Goal: Transaction & Acquisition: Book appointment/travel/reservation

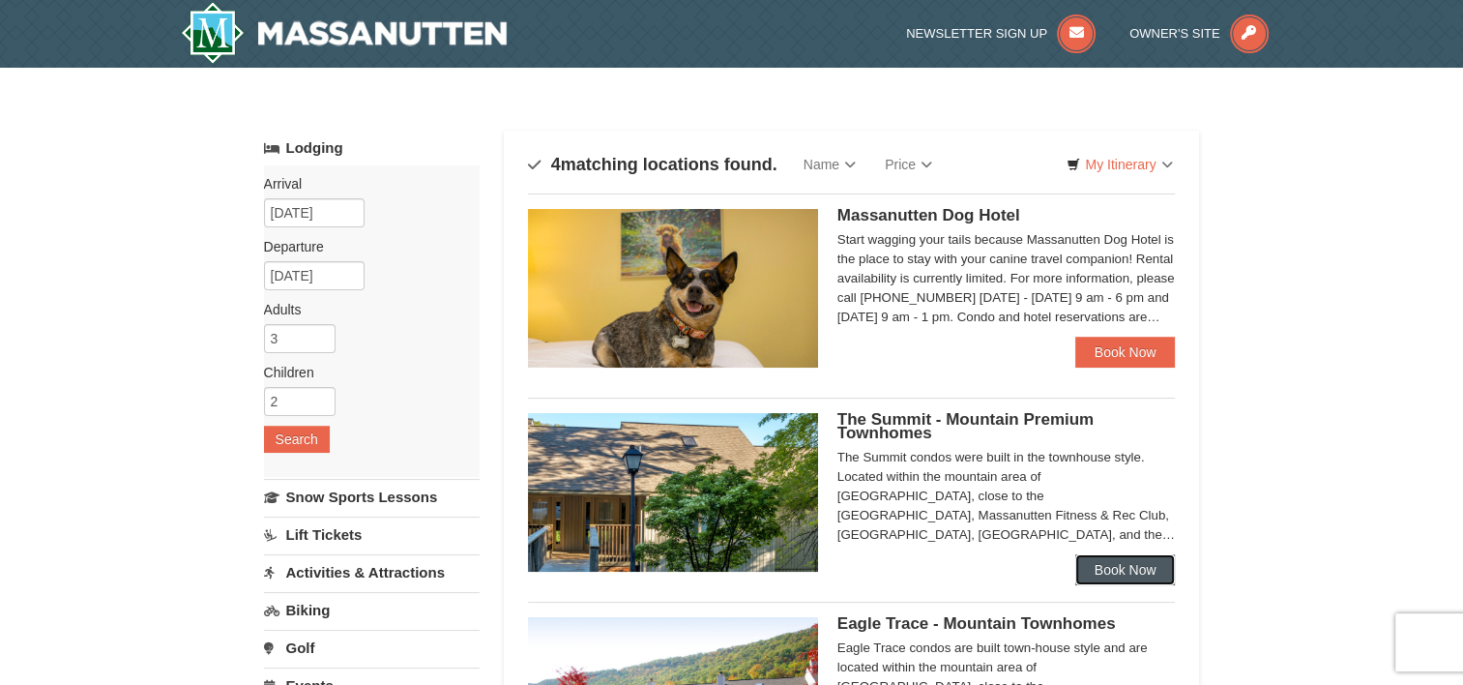
click at [1138, 576] on link "Book Now" at bounding box center [1126, 569] width 101 height 31
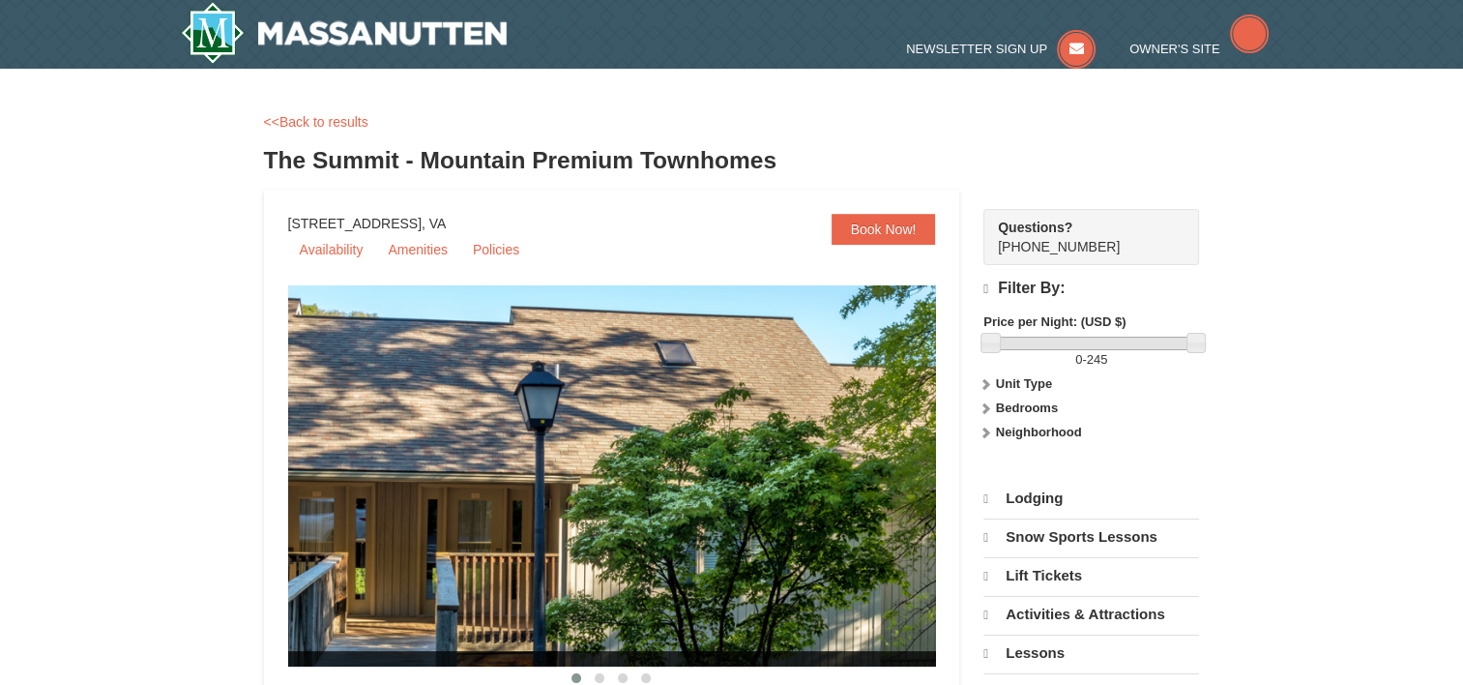
select select "9"
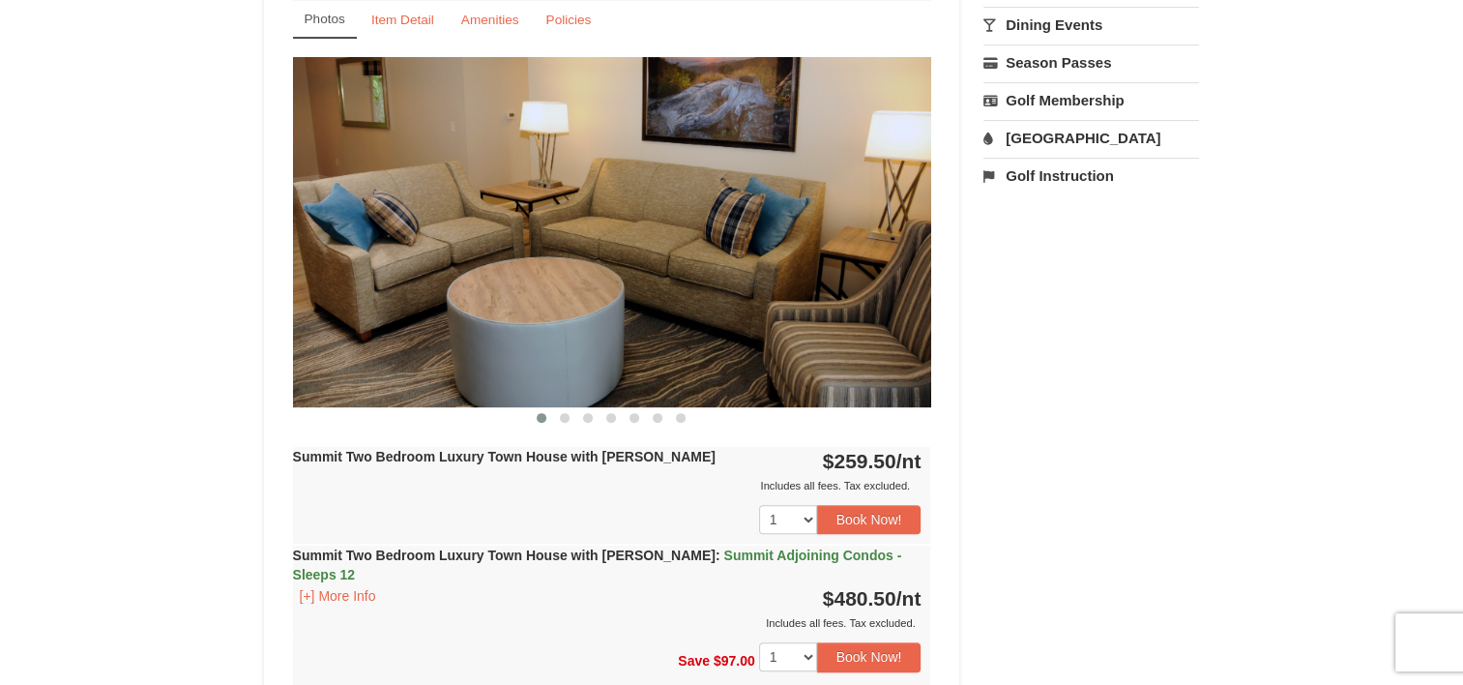
scroll to position [774, 0]
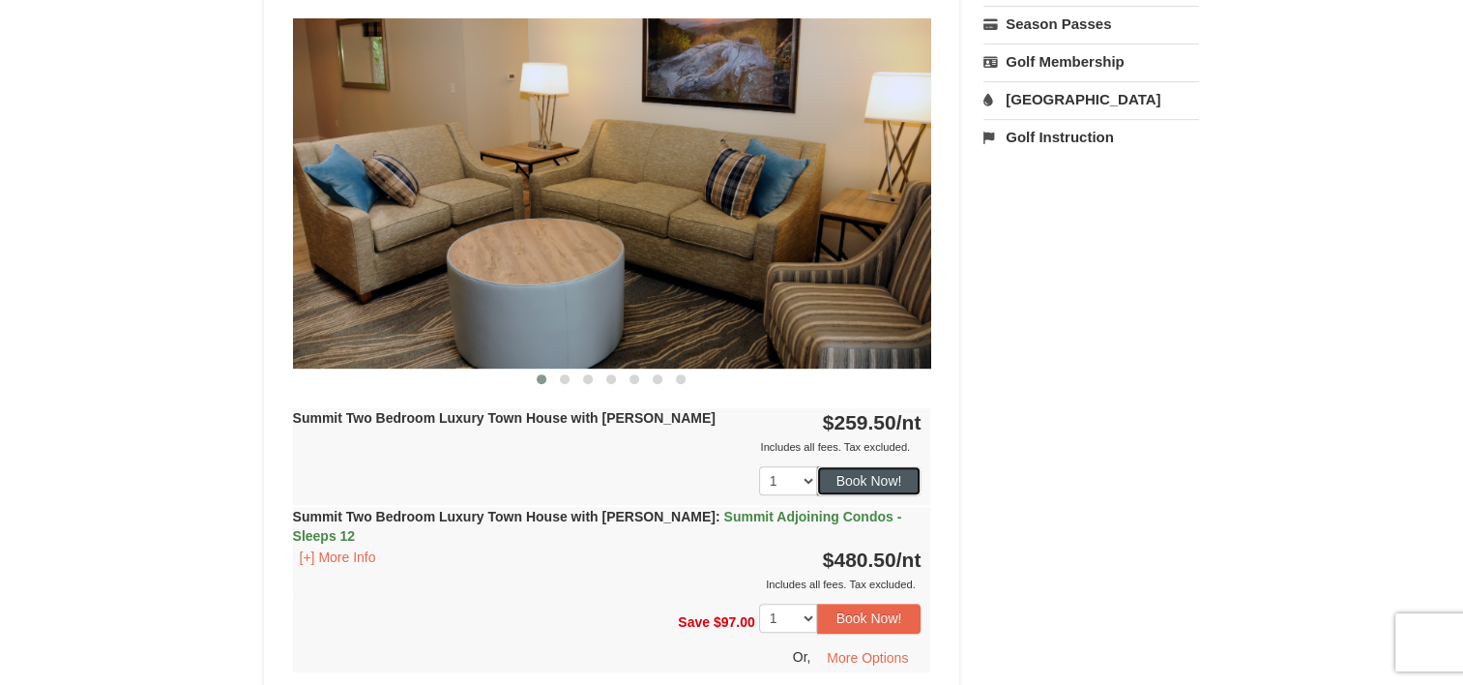
click at [884, 479] on button "Book Now!" at bounding box center [869, 480] width 104 height 29
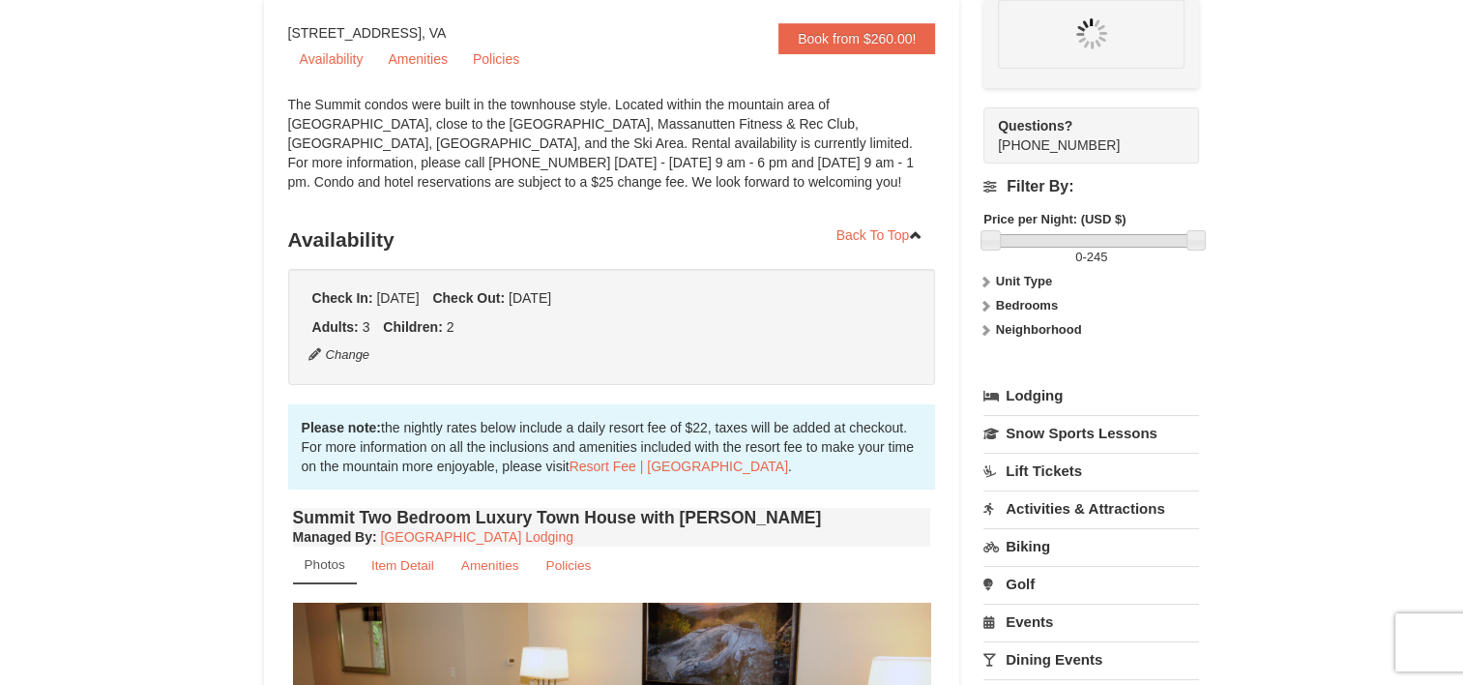
scroll to position [189, 0]
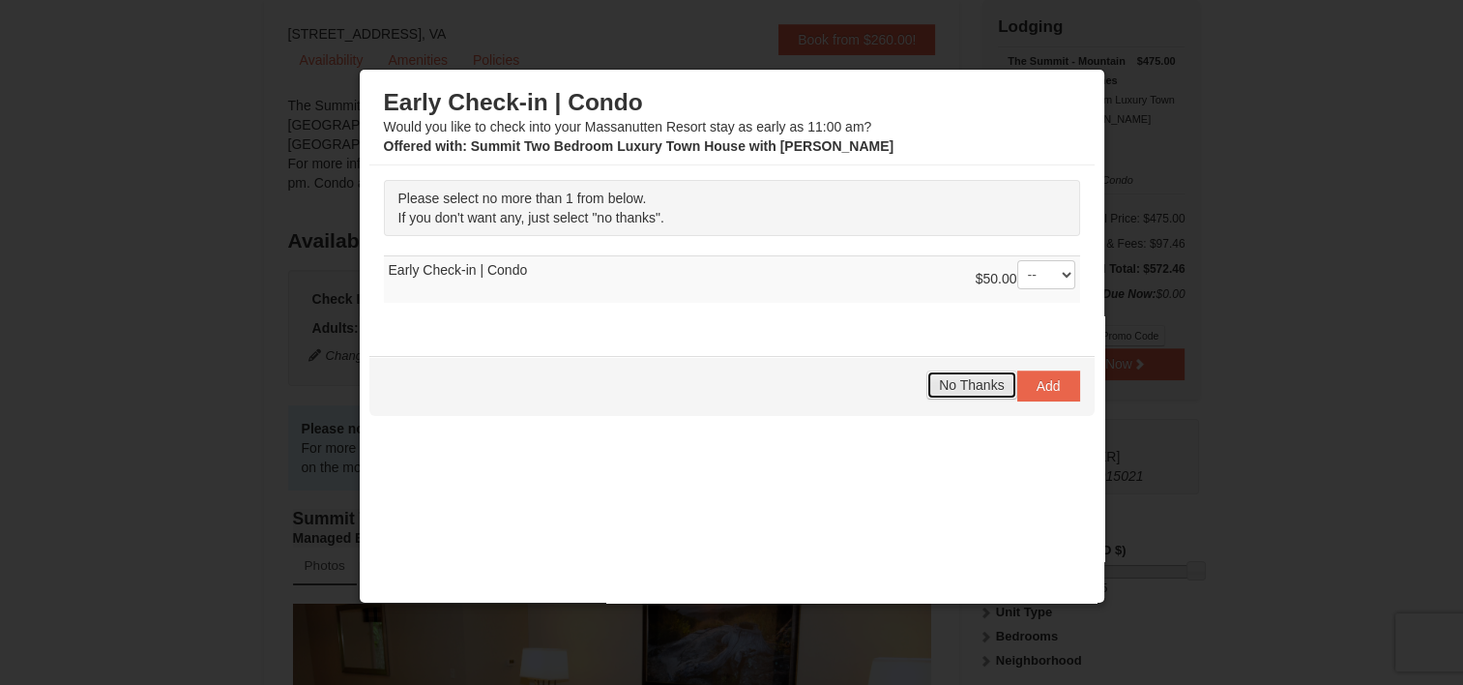
click at [939, 391] on button "No Thanks" at bounding box center [972, 384] width 90 height 29
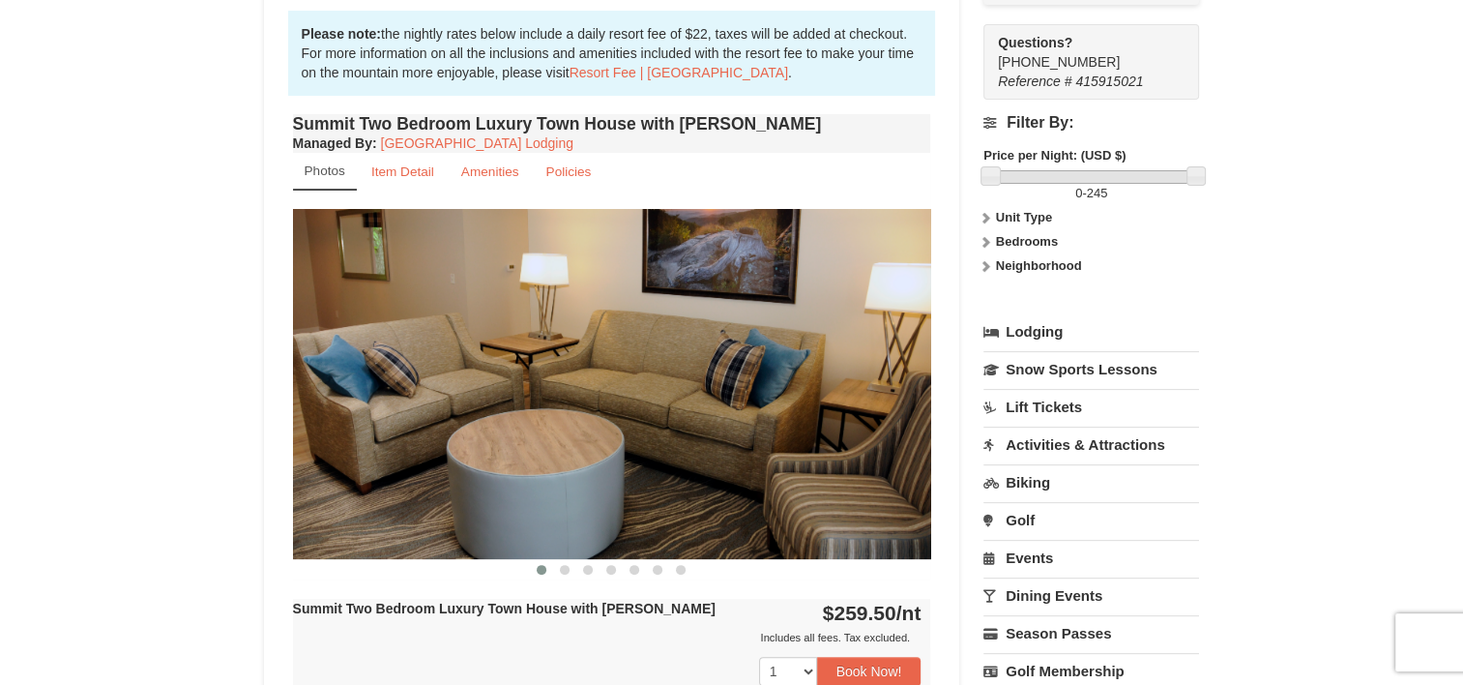
scroll to position [619, 0]
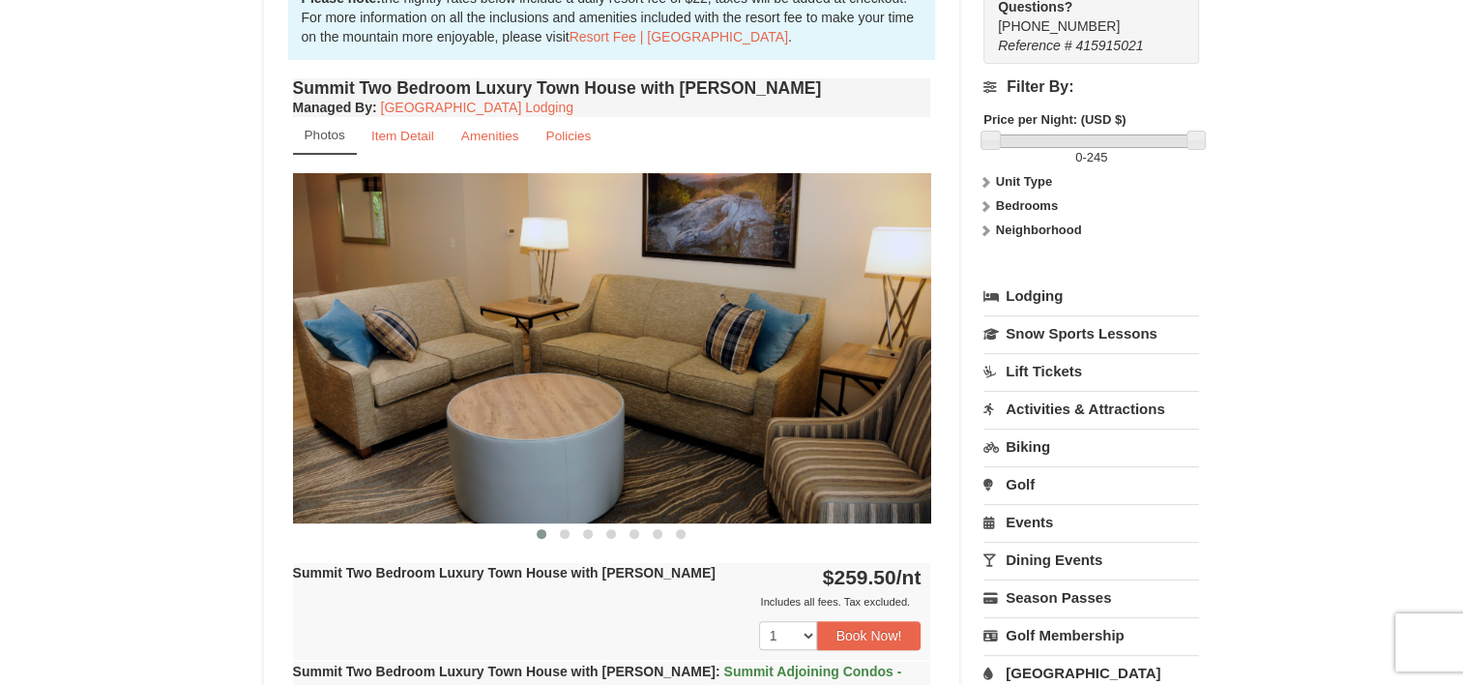
click at [1045, 666] on link "[GEOGRAPHIC_DATA]" at bounding box center [1092, 673] width 216 height 36
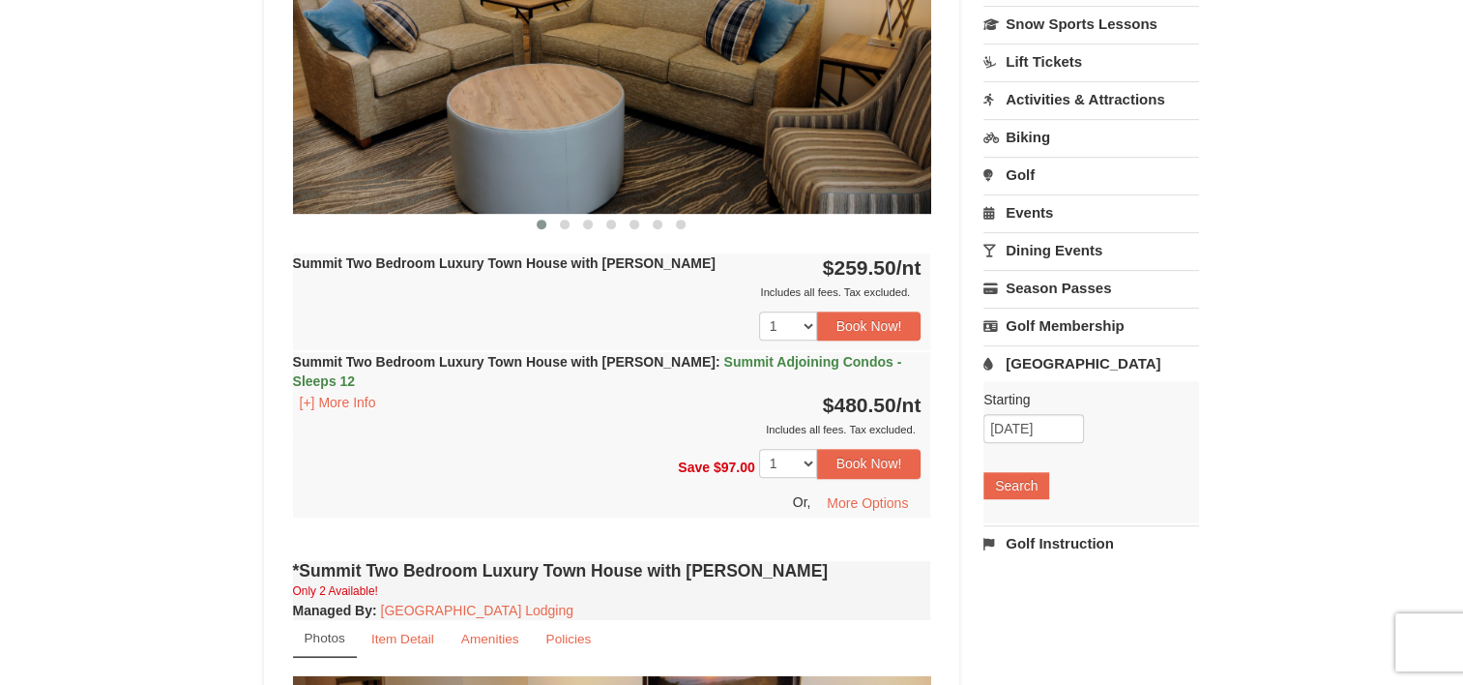
scroll to position [967, 0]
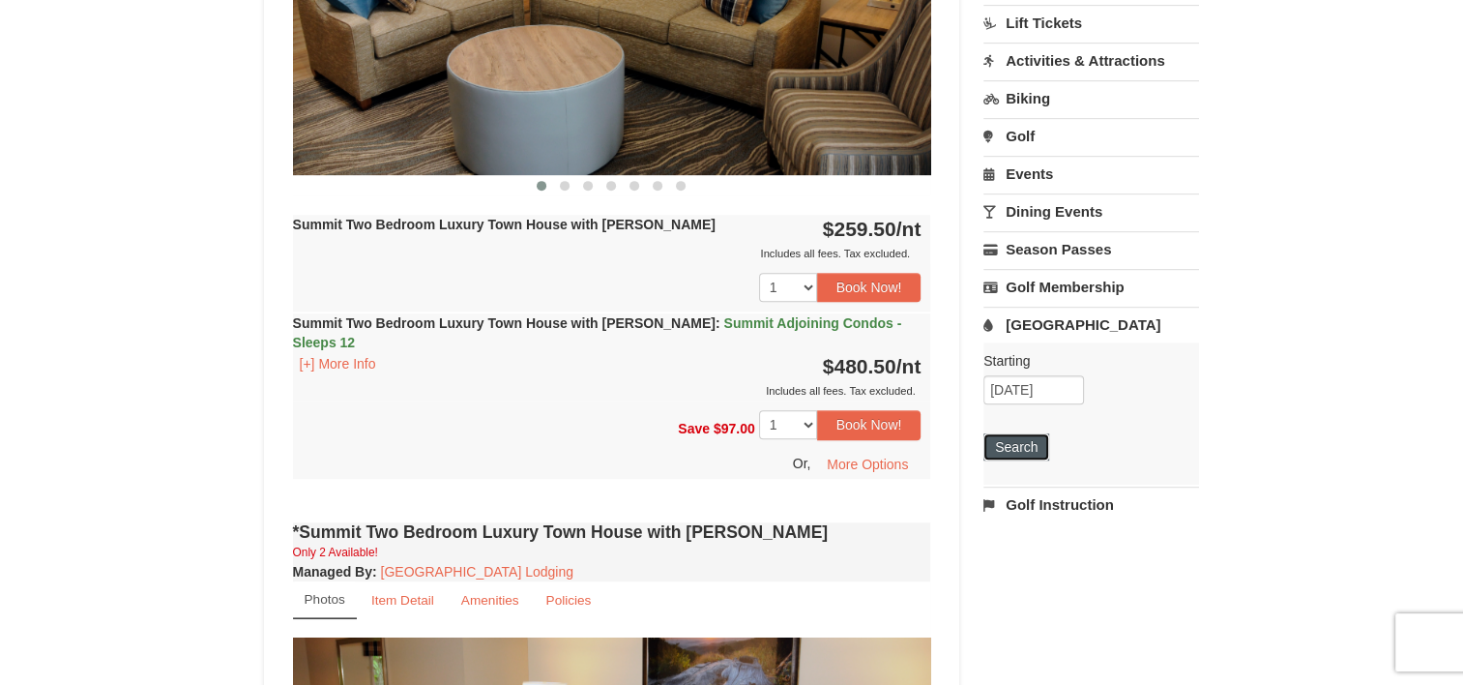
click at [1032, 441] on button "Search" at bounding box center [1017, 446] width 66 height 27
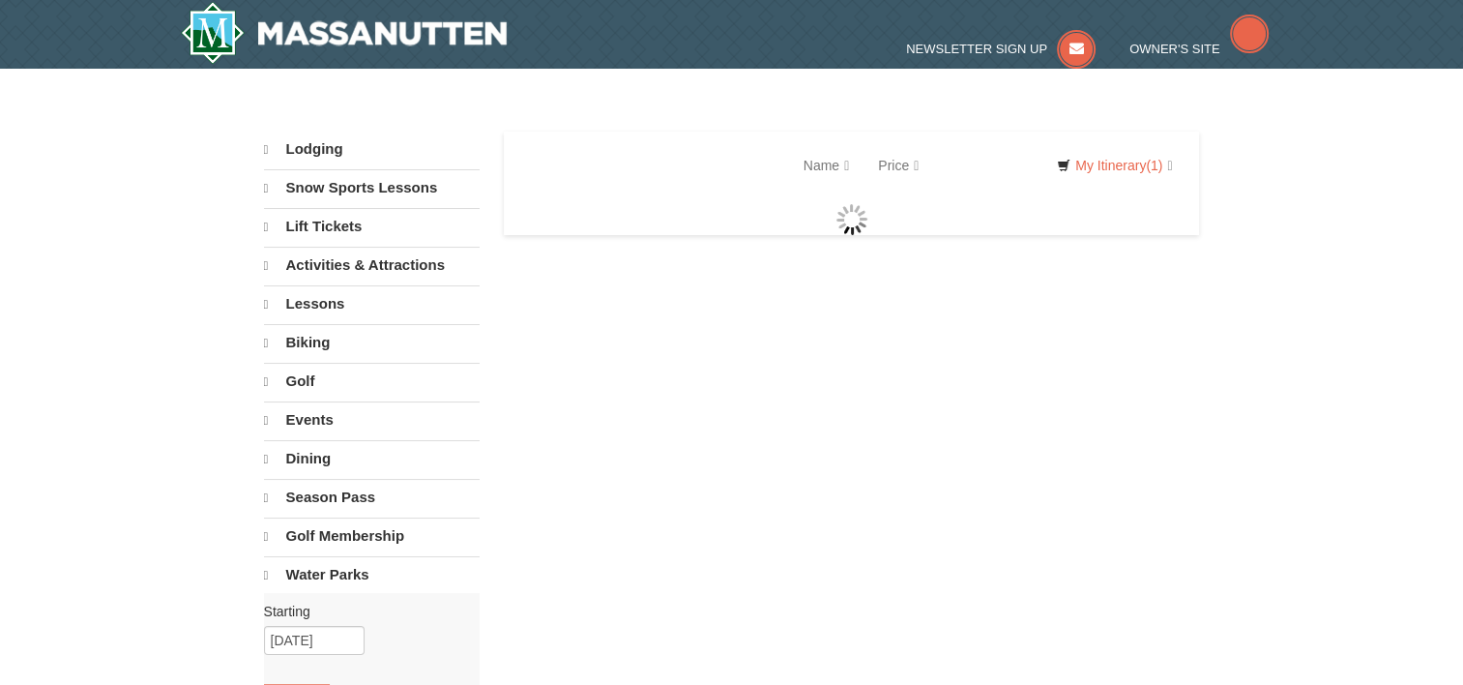
select select "9"
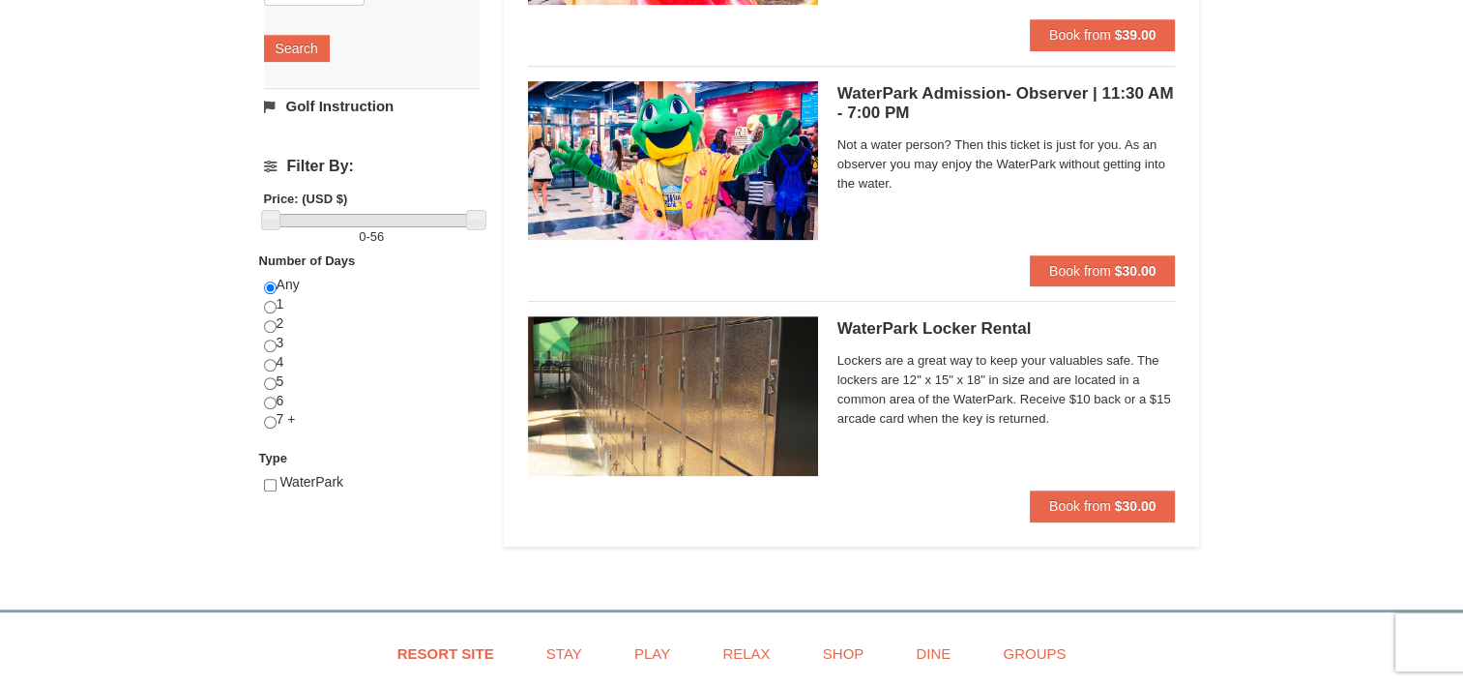
scroll to position [985, 0]
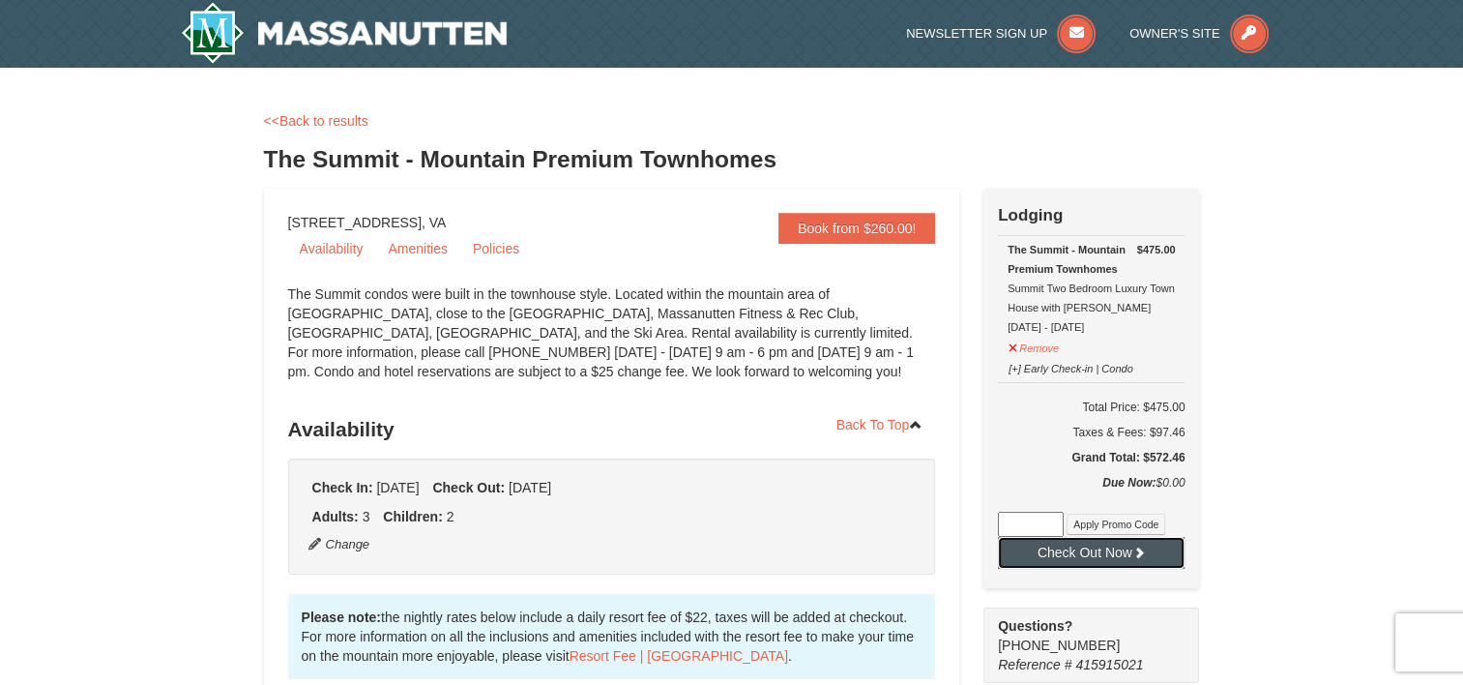
click at [1136, 549] on icon at bounding box center [1140, 553] width 14 height 14
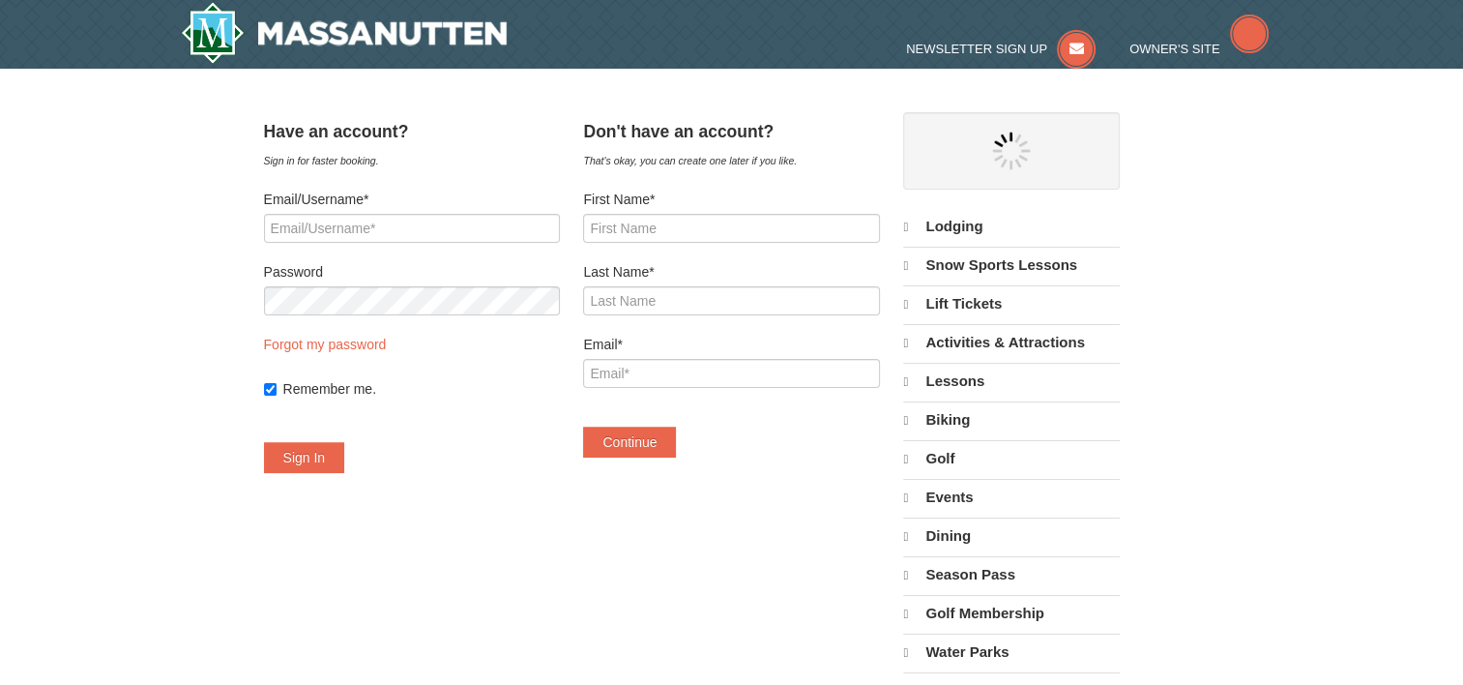
select select "9"
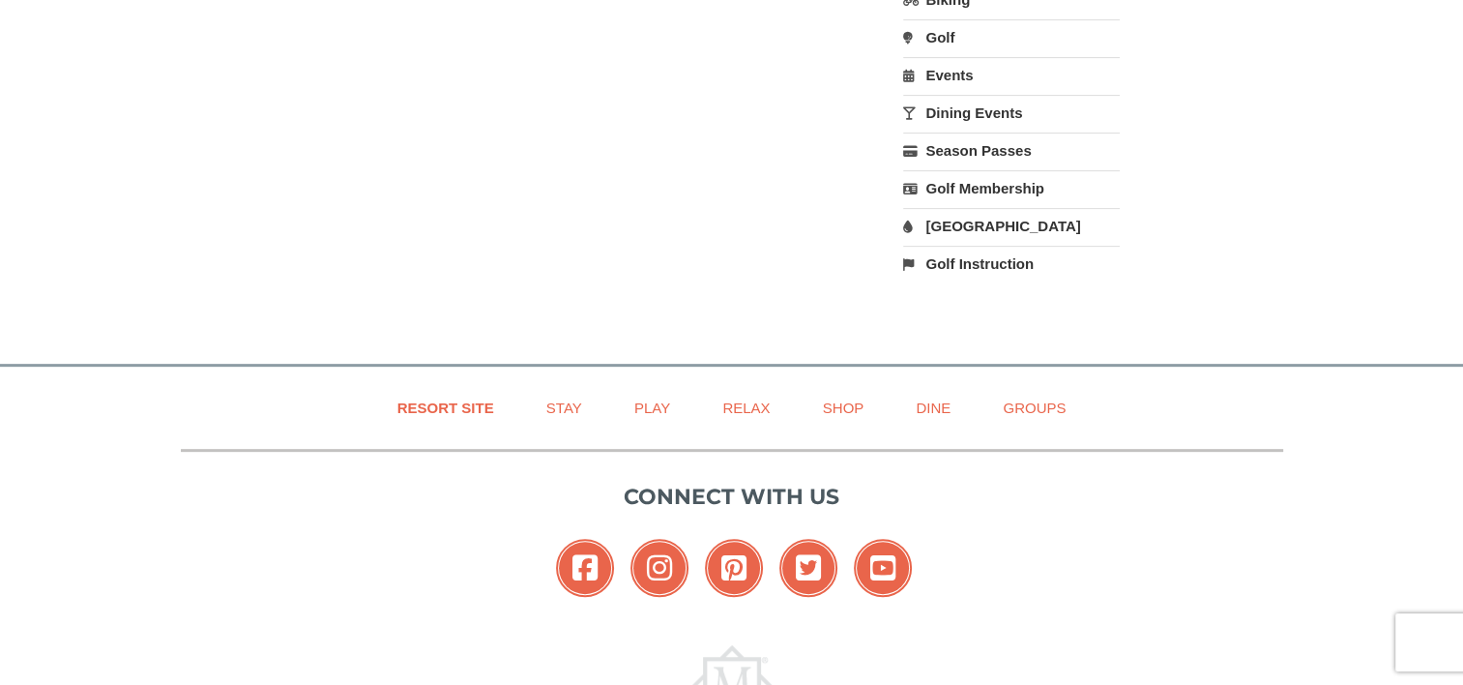
scroll to position [860, 0]
